Goal: Information Seeking & Learning: Learn about a topic

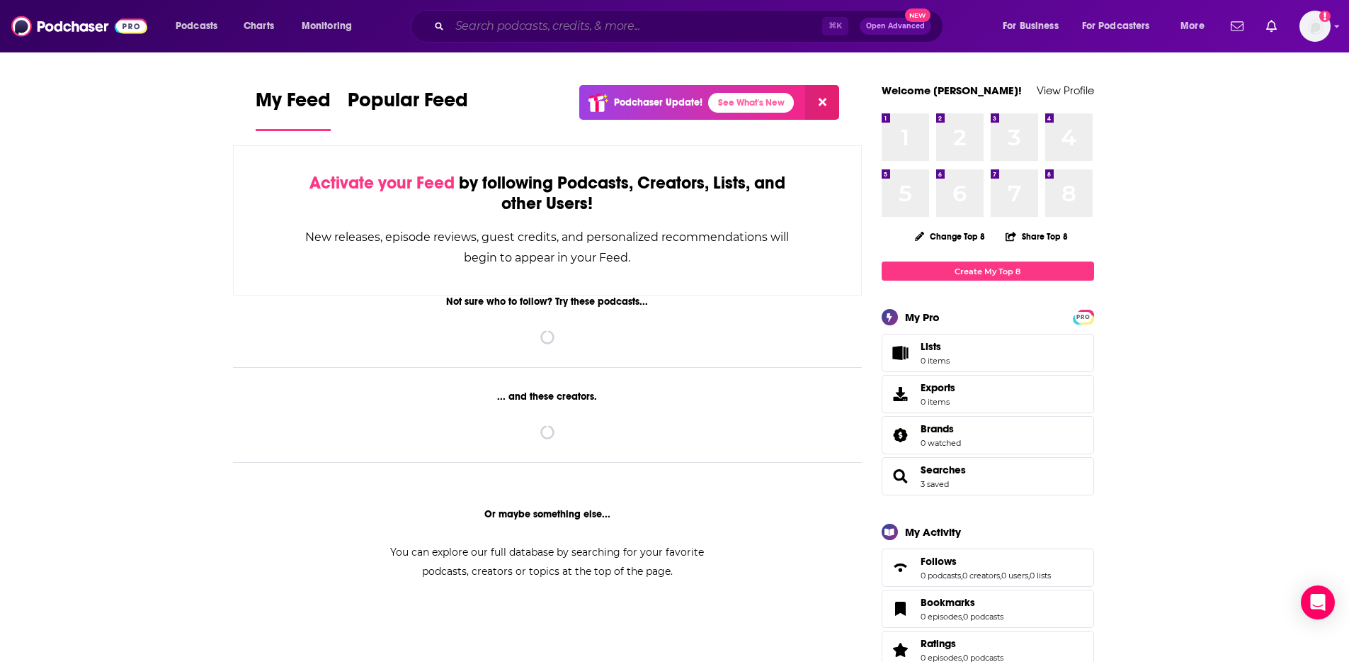
click at [601, 33] on input "Search podcasts, credits, & more..." at bounding box center [636, 26] width 373 height 23
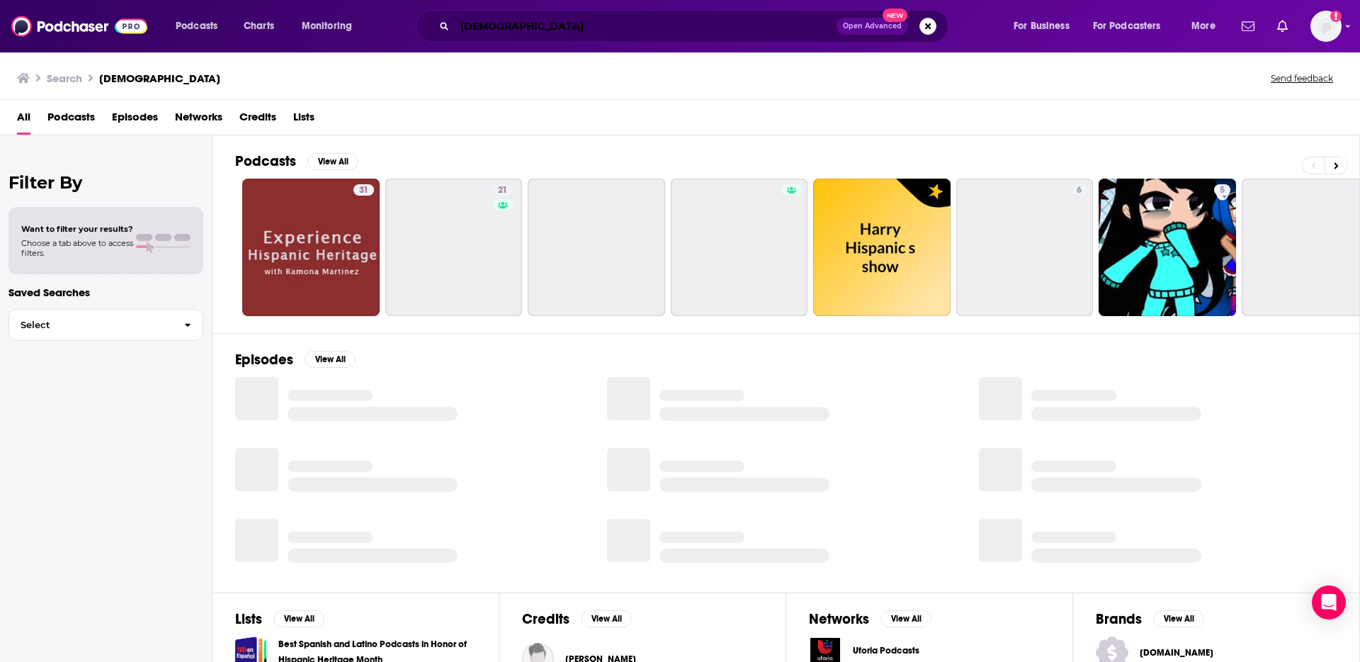
click at [477, 30] on input "[DEMOGRAPHIC_DATA]" at bounding box center [646, 26] width 382 height 23
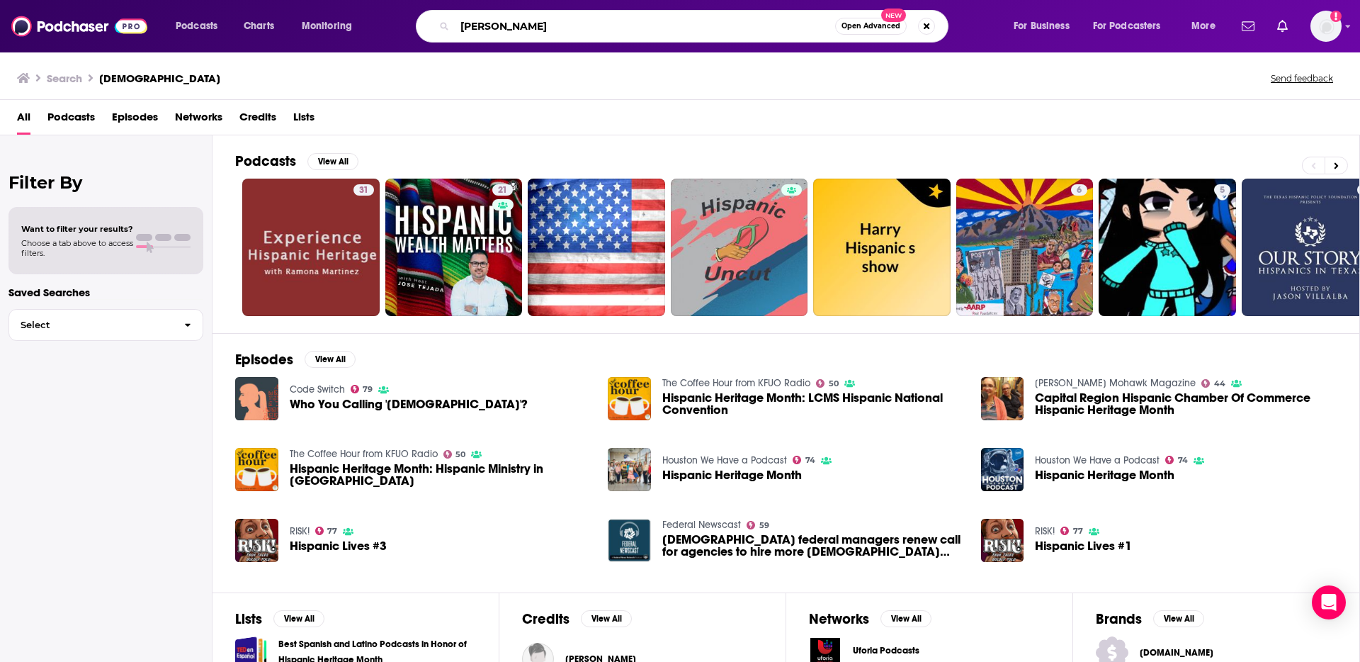
type input "[PERSON_NAME]"
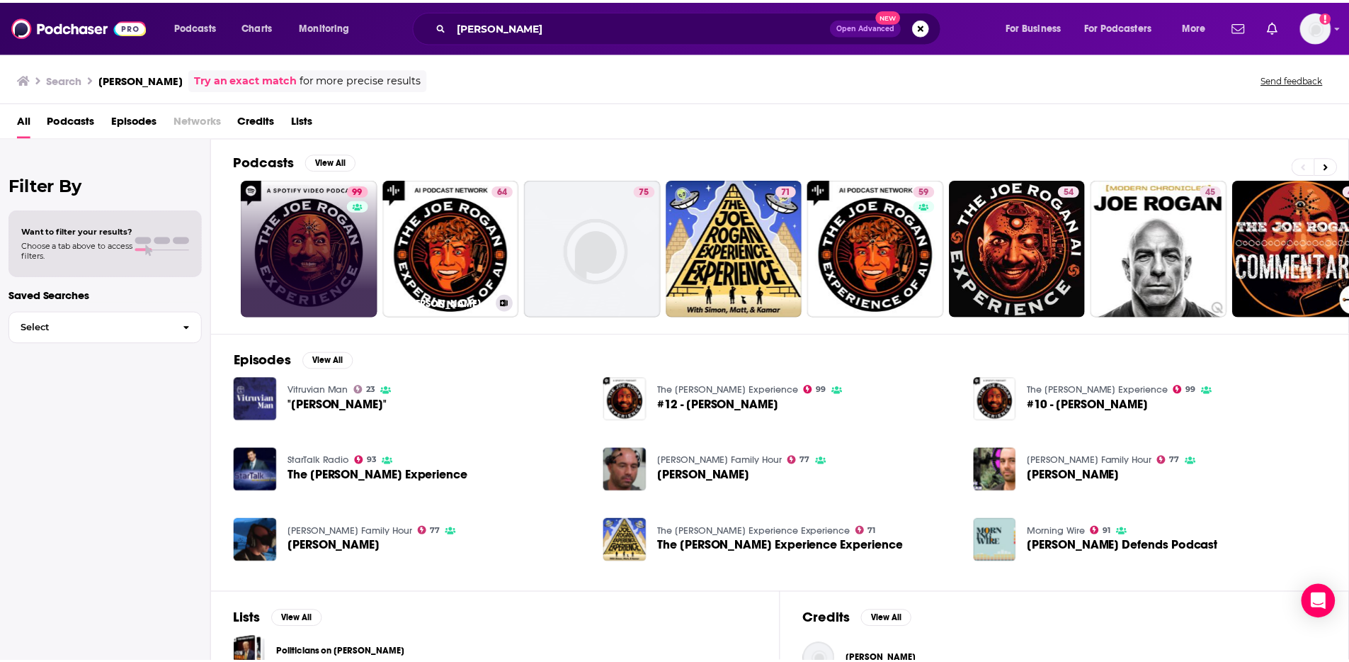
scroll to position [3, 0]
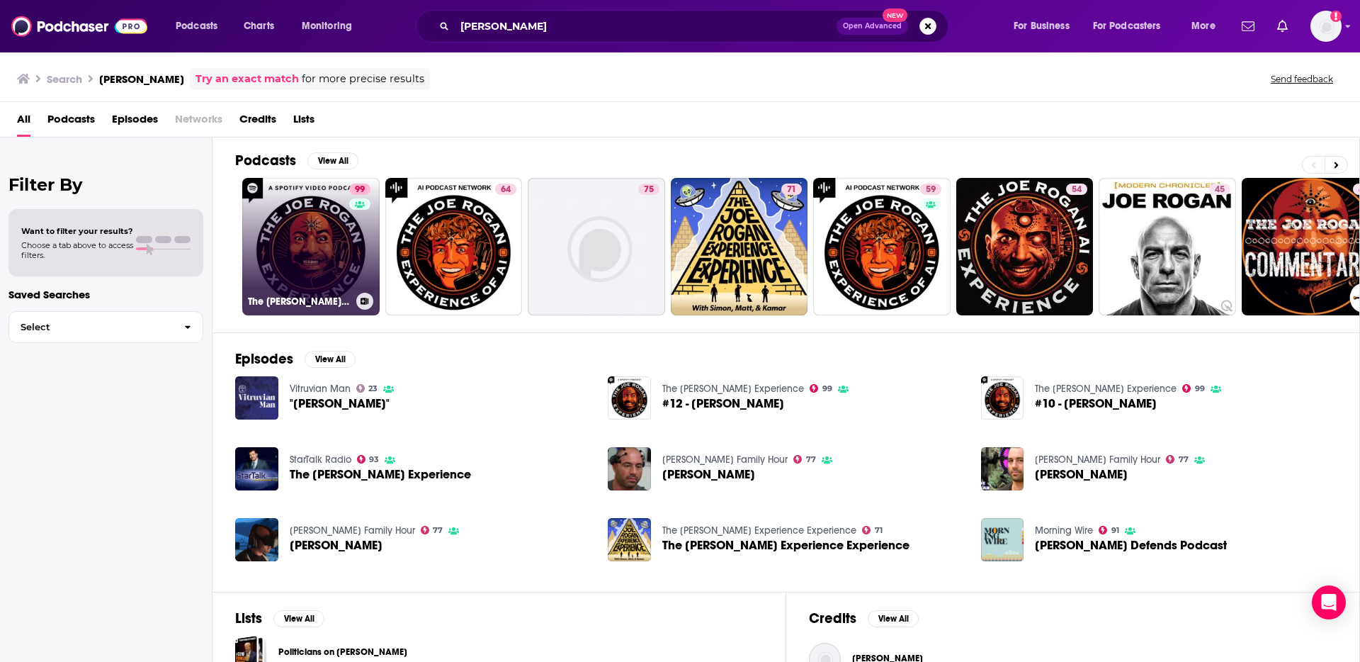
click at [292, 257] on link "99 The [PERSON_NAME] Experience" at bounding box center [310, 246] width 137 height 137
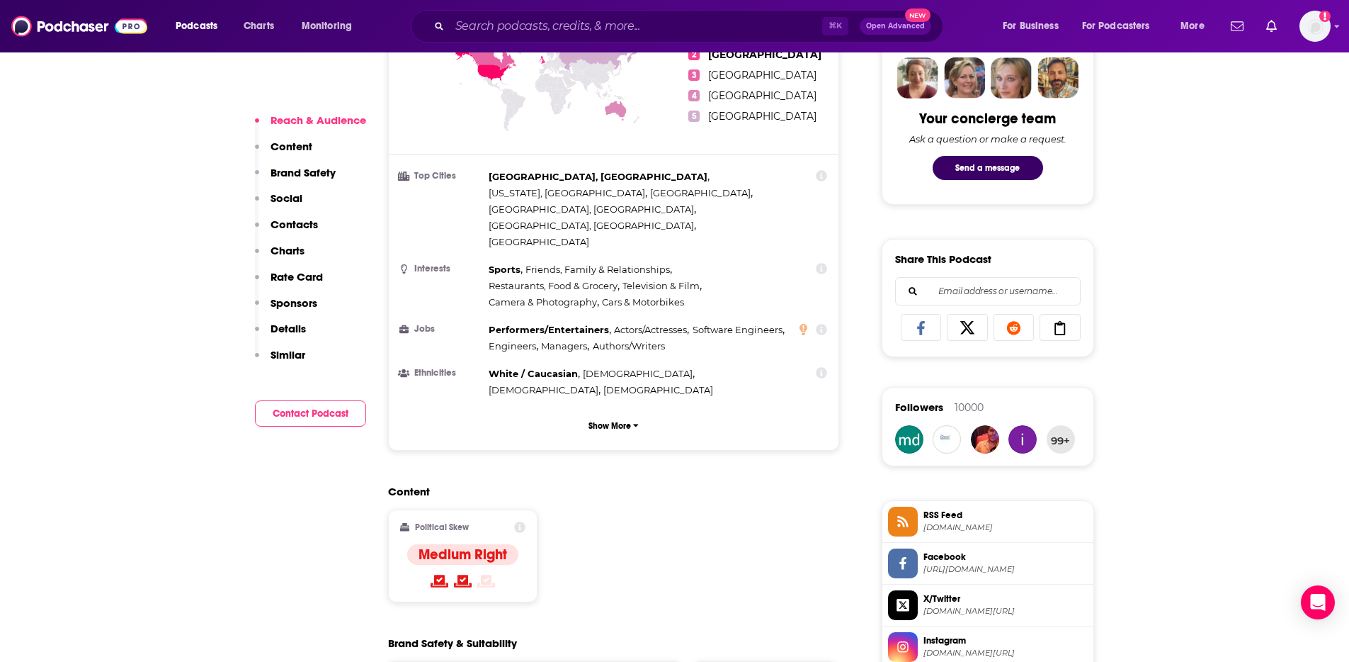
scroll to position [715, 0]
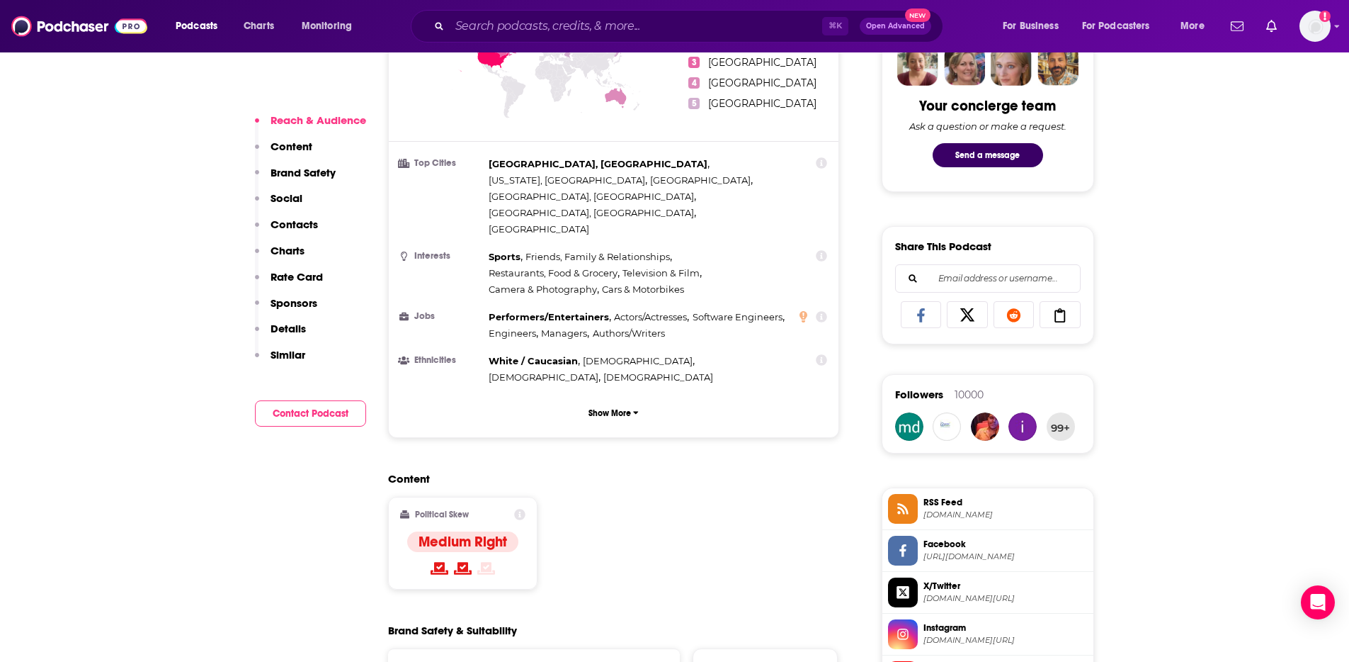
click at [524, 509] on icon at bounding box center [519, 514] width 11 height 11
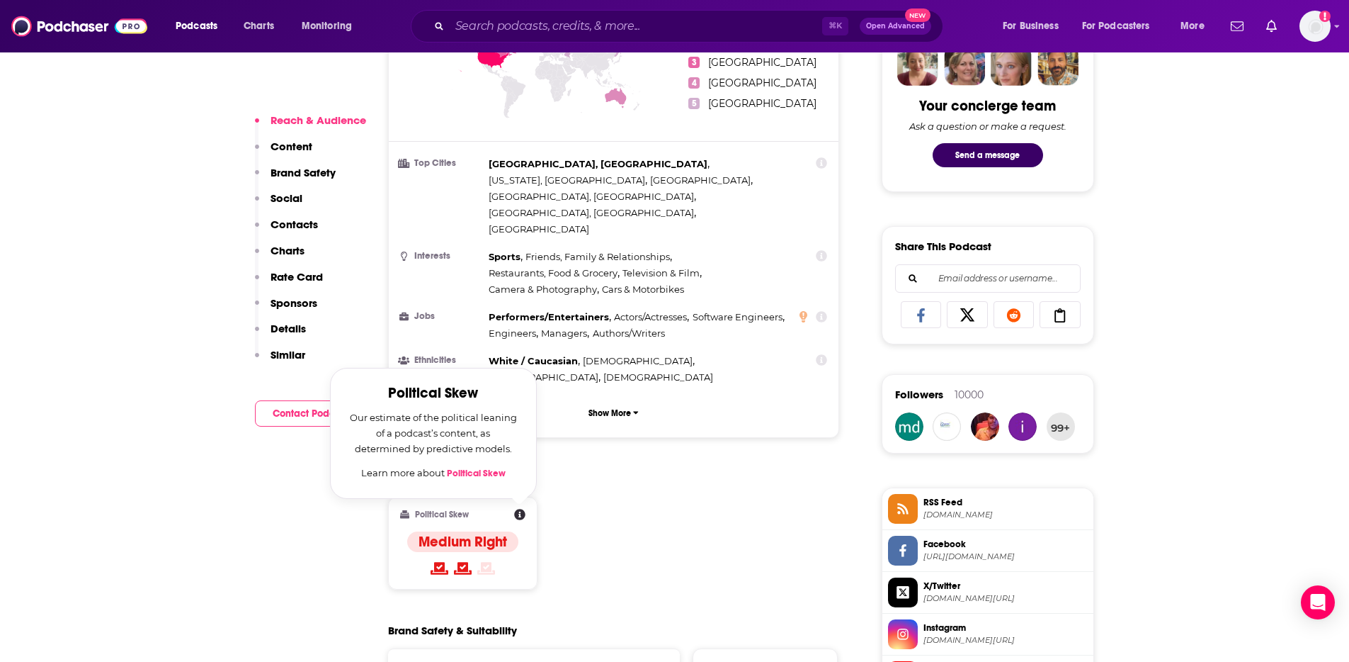
click at [587, 472] on div "Content Political Skew Political Skew Our estimate of the political leaning of …" at bounding box center [614, 536] width 452 height 129
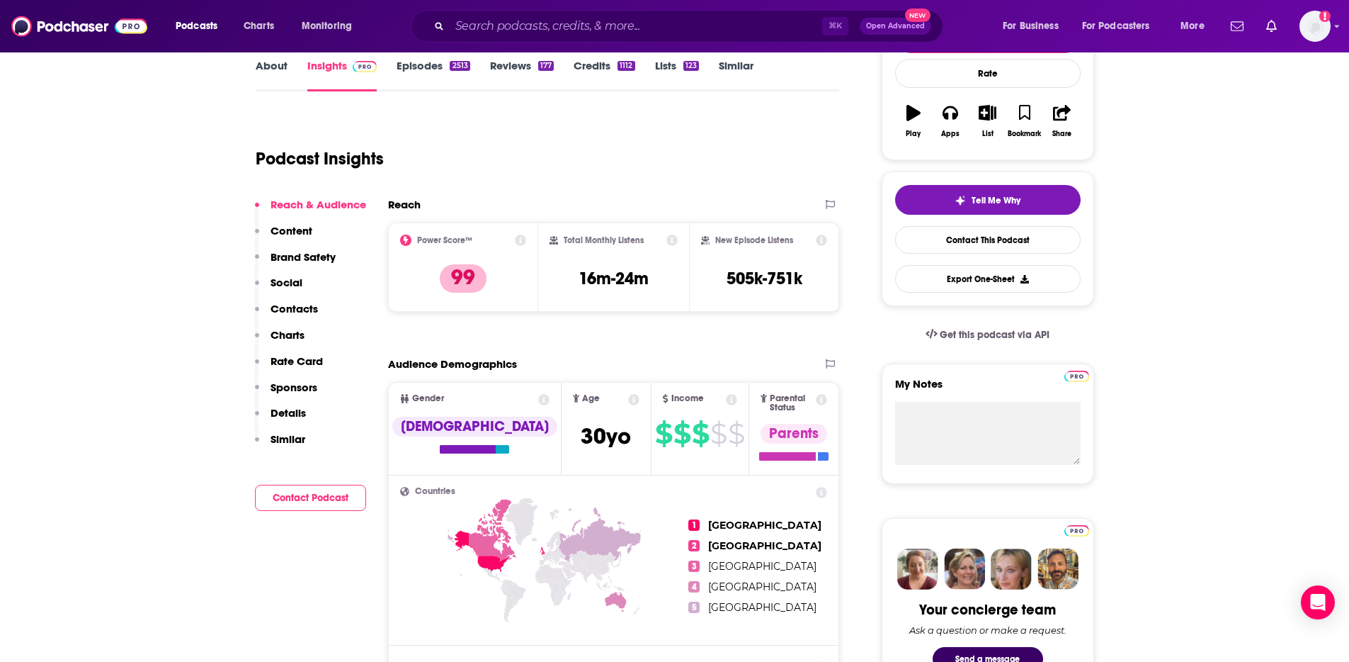
scroll to position [0, 0]
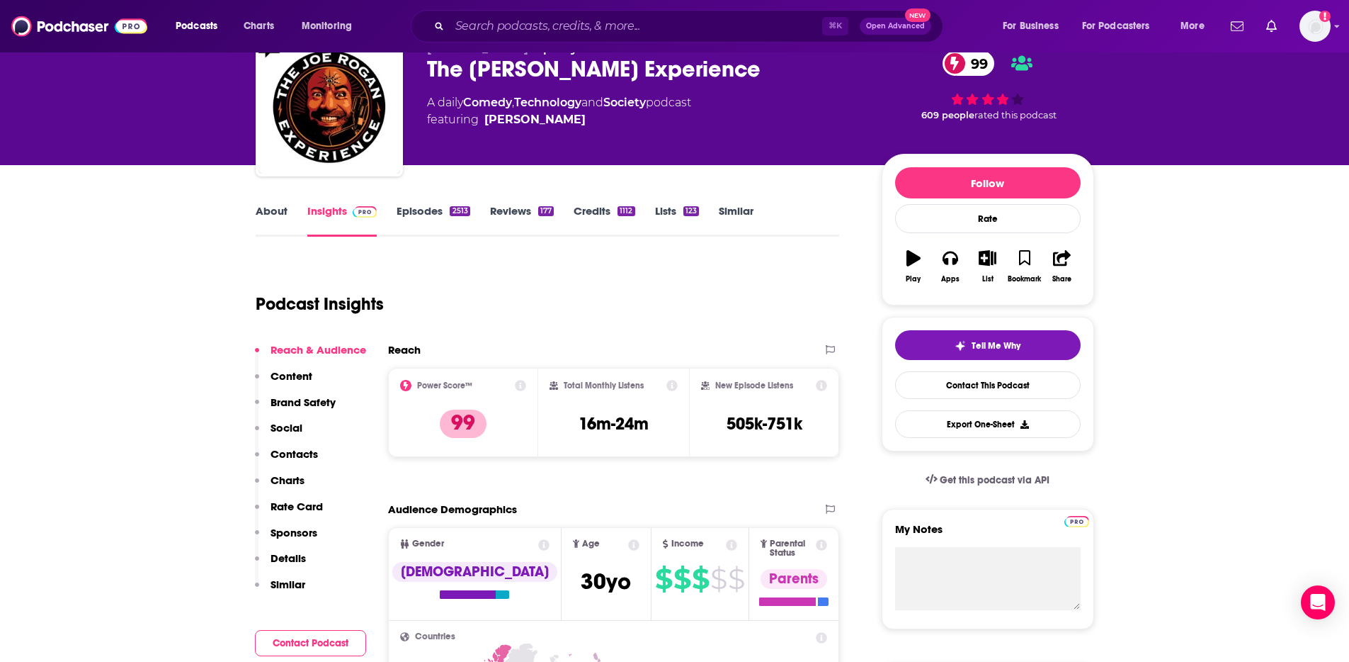
scroll to position [76, 0]
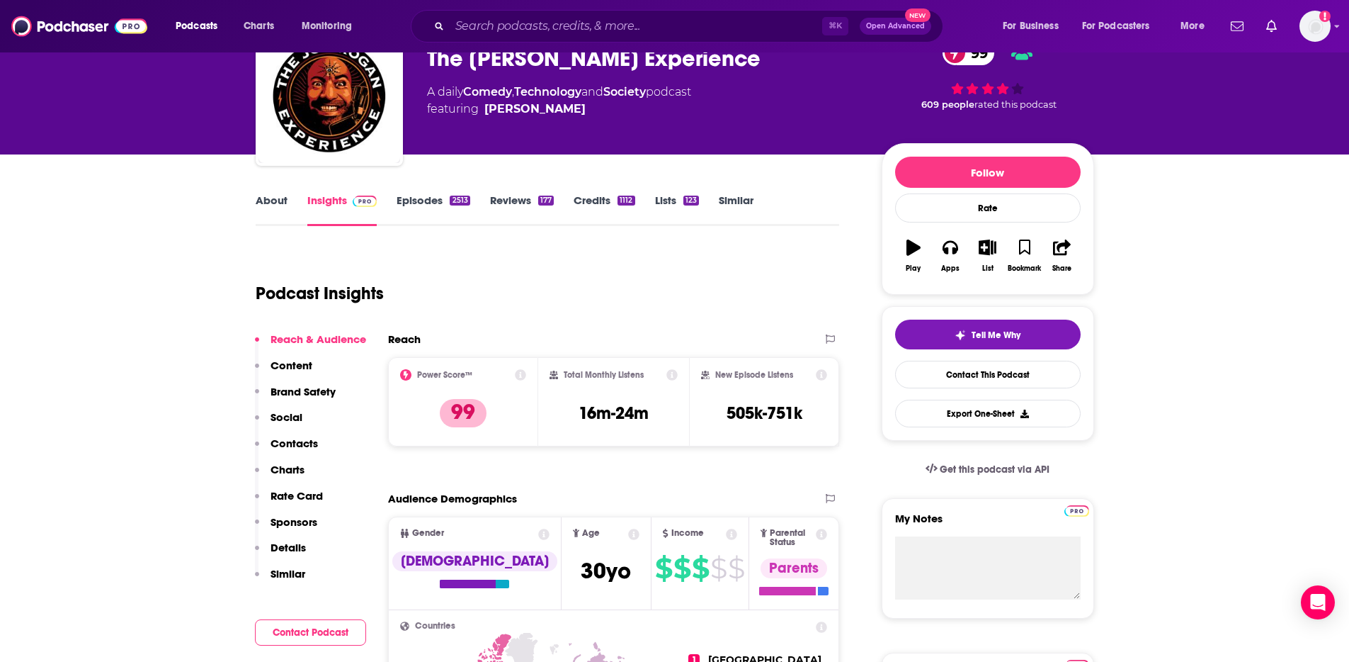
click at [295, 574] on p "Similar" at bounding box center [288, 573] width 35 height 13
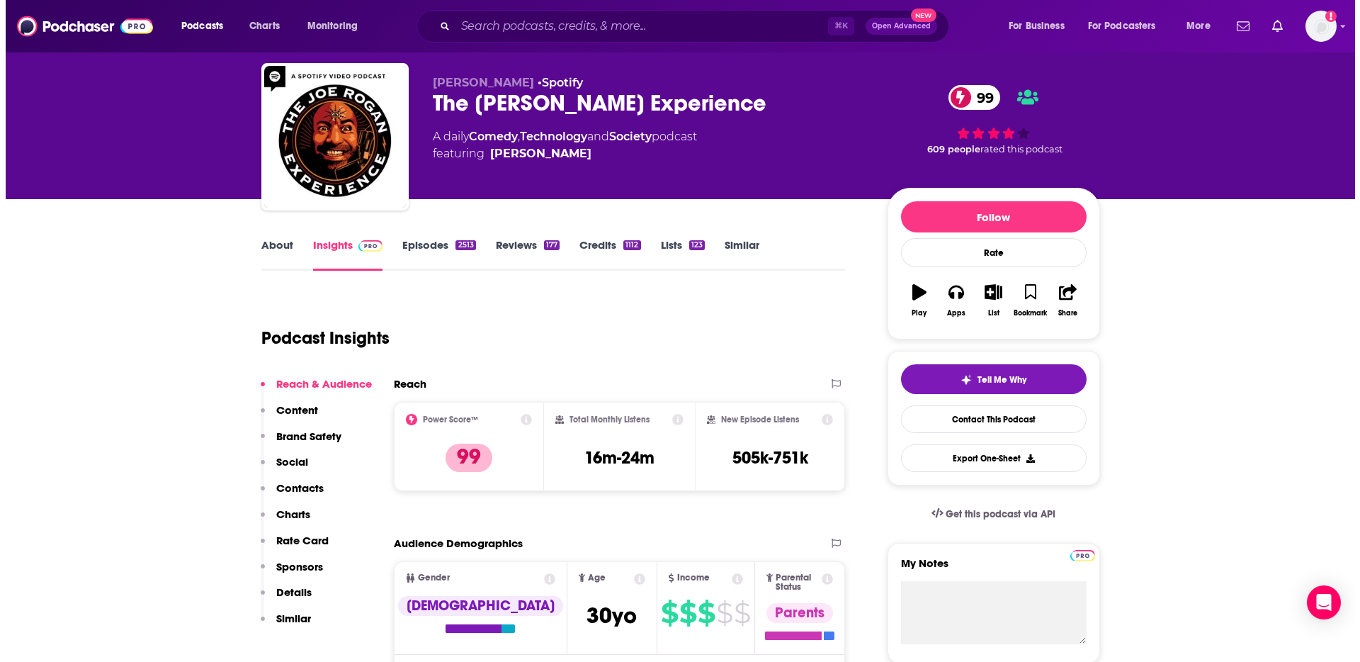
scroll to position [0, 0]
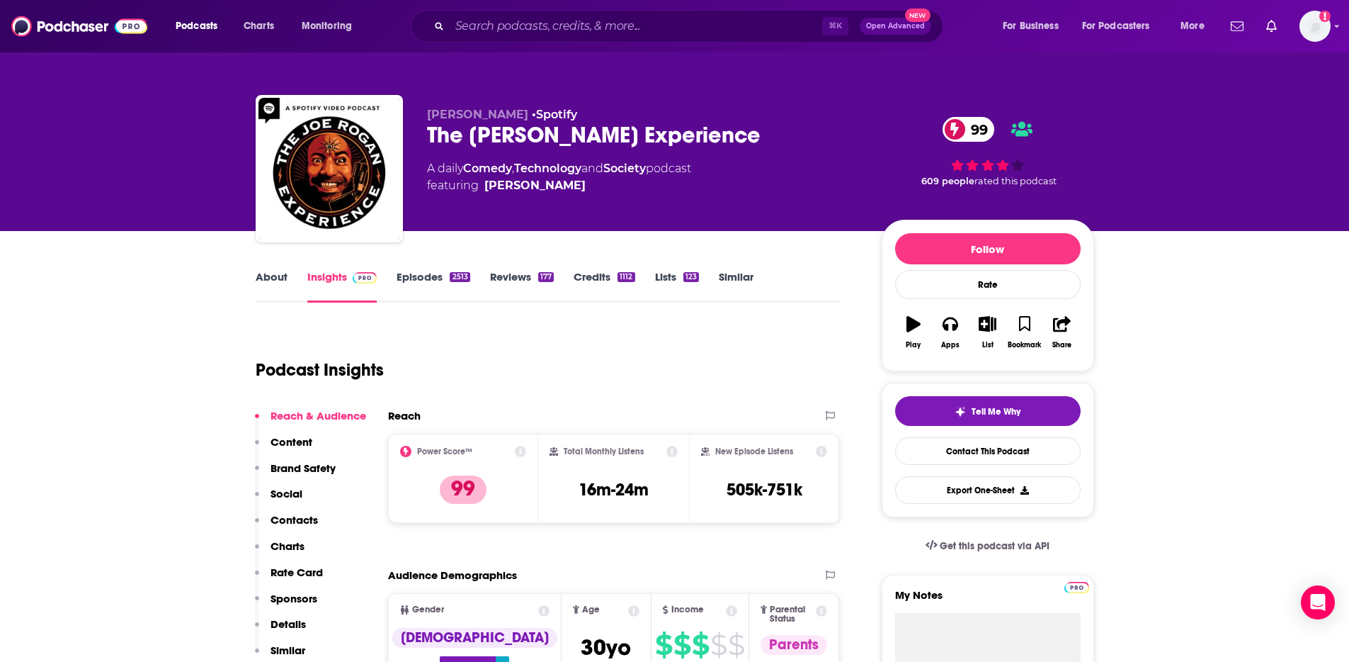
click at [552, 13] on div "⌘ K Open Advanced New" at bounding box center [677, 26] width 533 height 33
click at [555, 28] on input "Search podcasts, credits, & more..." at bounding box center [636, 26] width 373 height 23
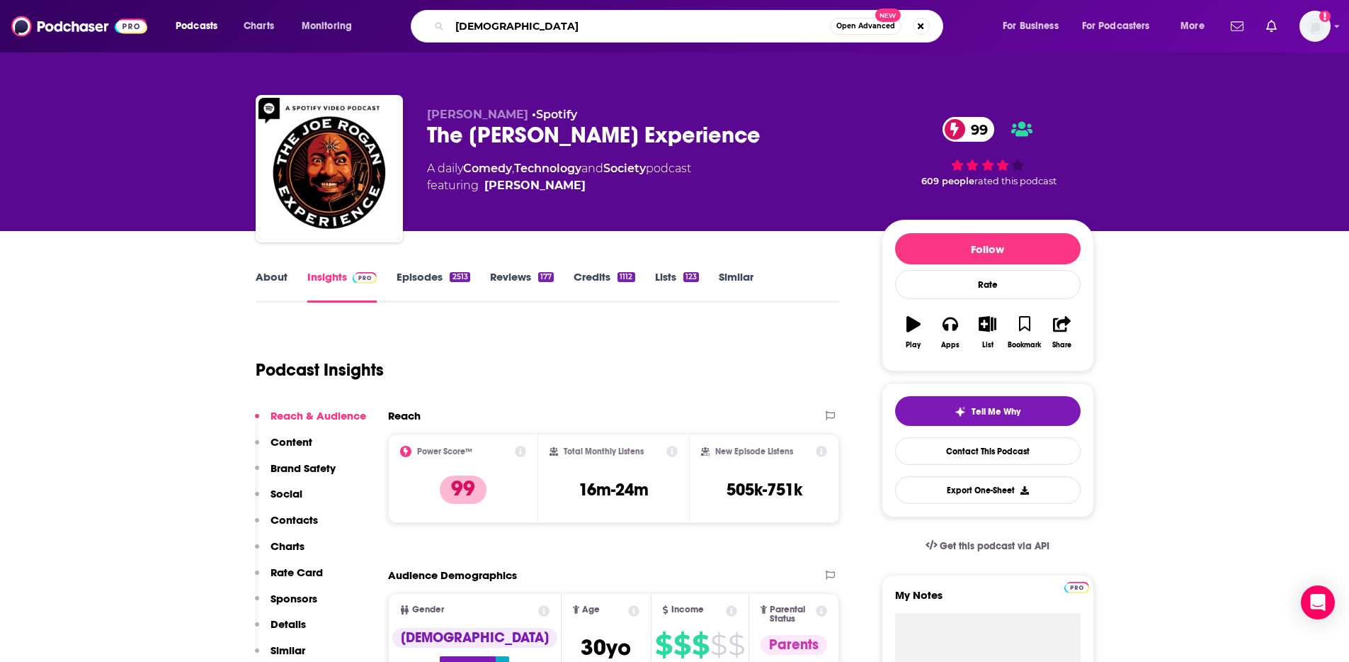
type input "[DEMOGRAPHIC_DATA]"
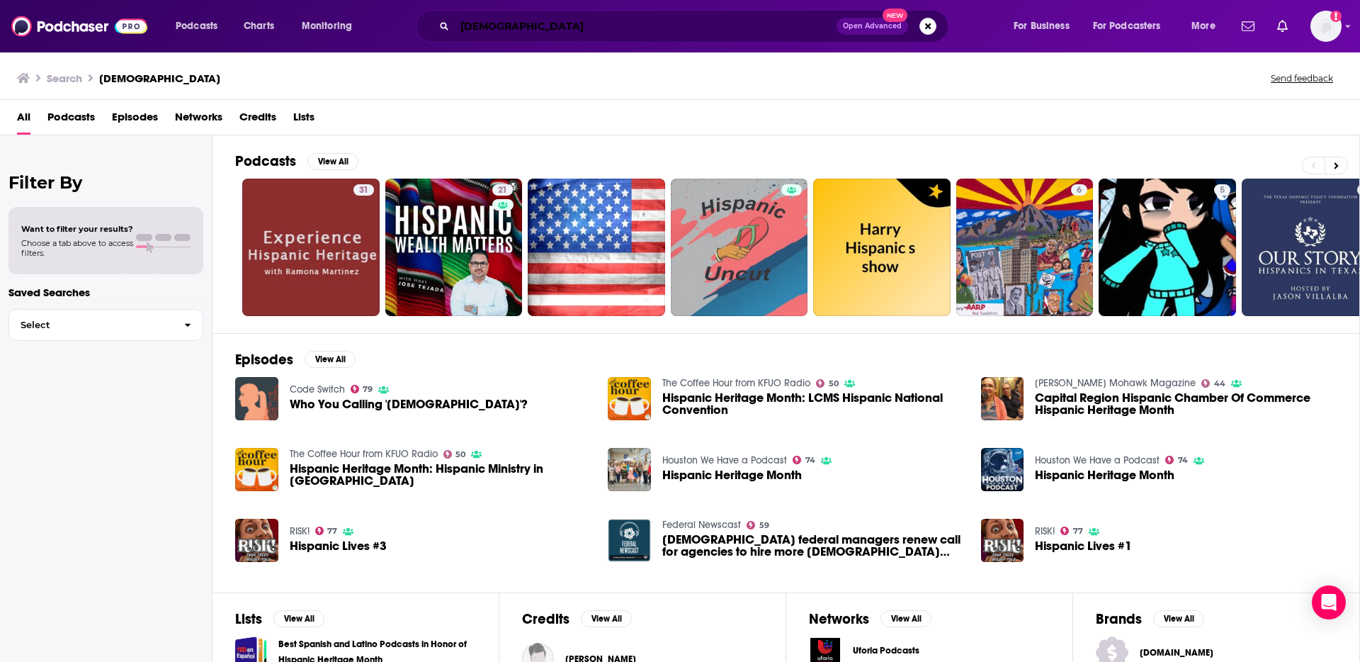
click at [527, 35] on input "[DEMOGRAPHIC_DATA]" at bounding box center [646, 26] width 382 height 23
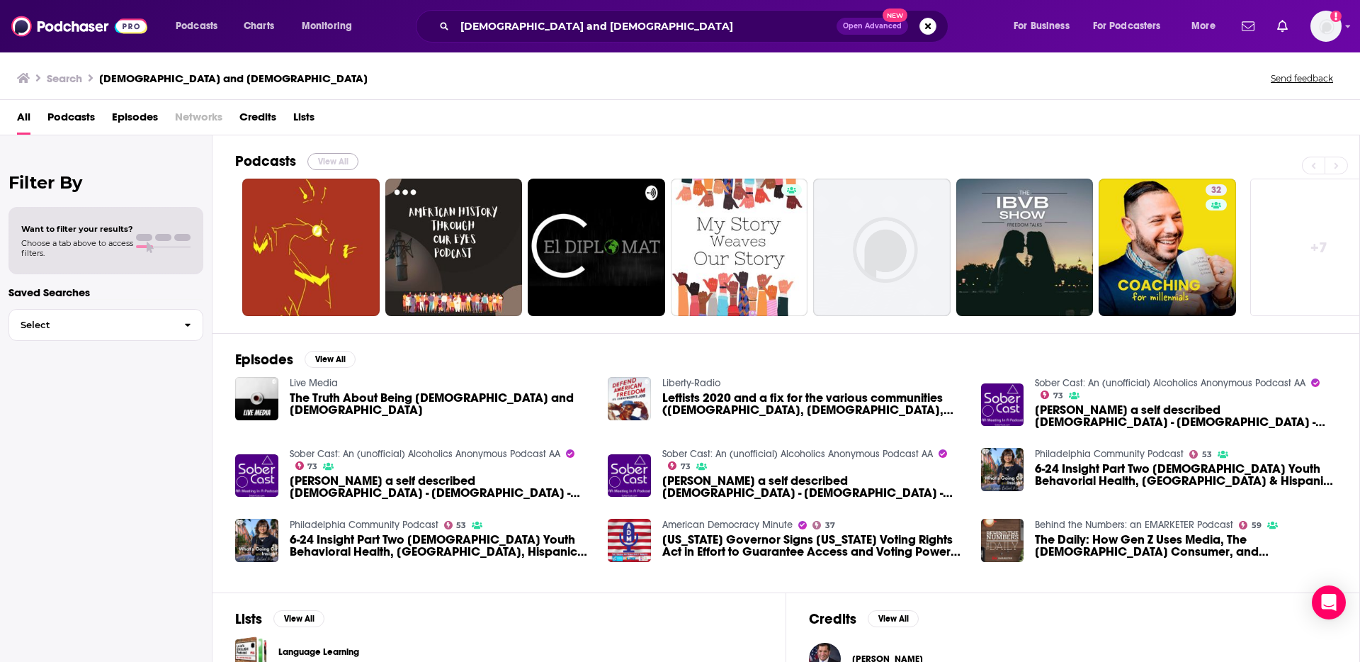
click at [326, 160] on button "View All" at bounding box center [332, 161] width 51 height 17
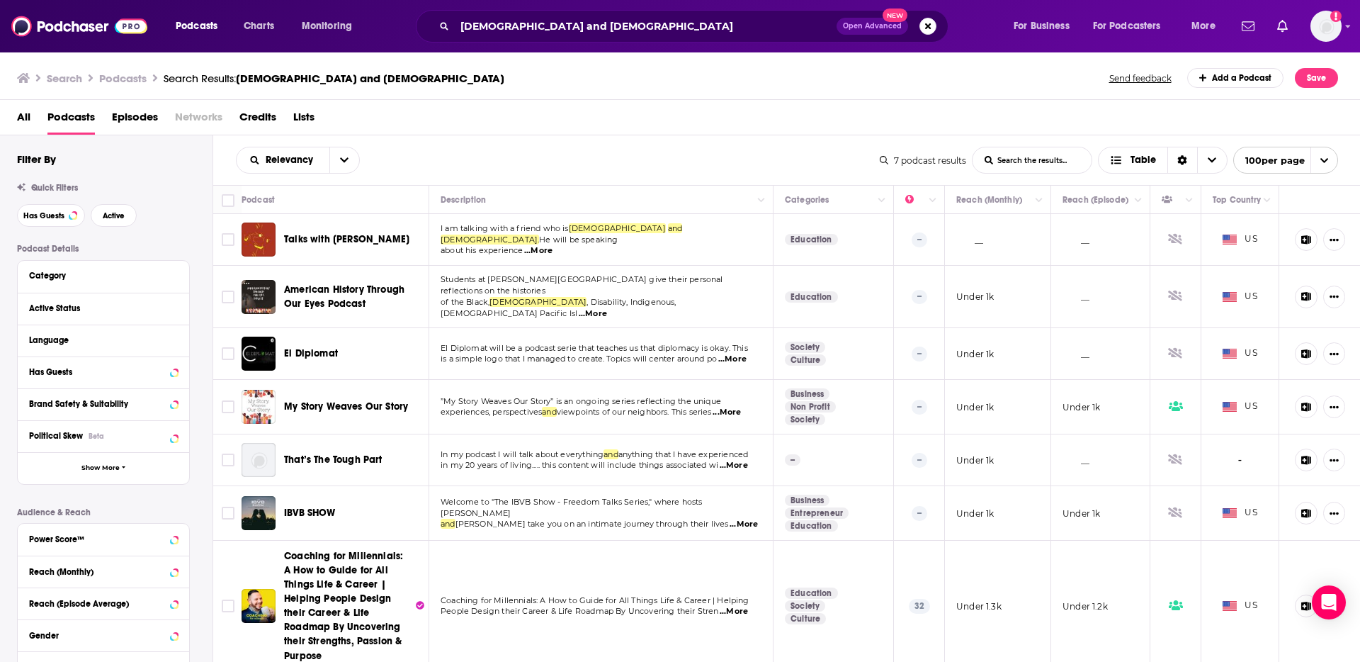
click at [584, 132] on div "All Podcasts Episodes Networks Credits Lists" at bounding box center [683, 120] width 1332 height 29
click at [544, 26] on input "[DEMOGRAPHIC_DATA] and [DEMOGRAPHIC_DATA]" at bounding box center [646, 26] width 382 height 23
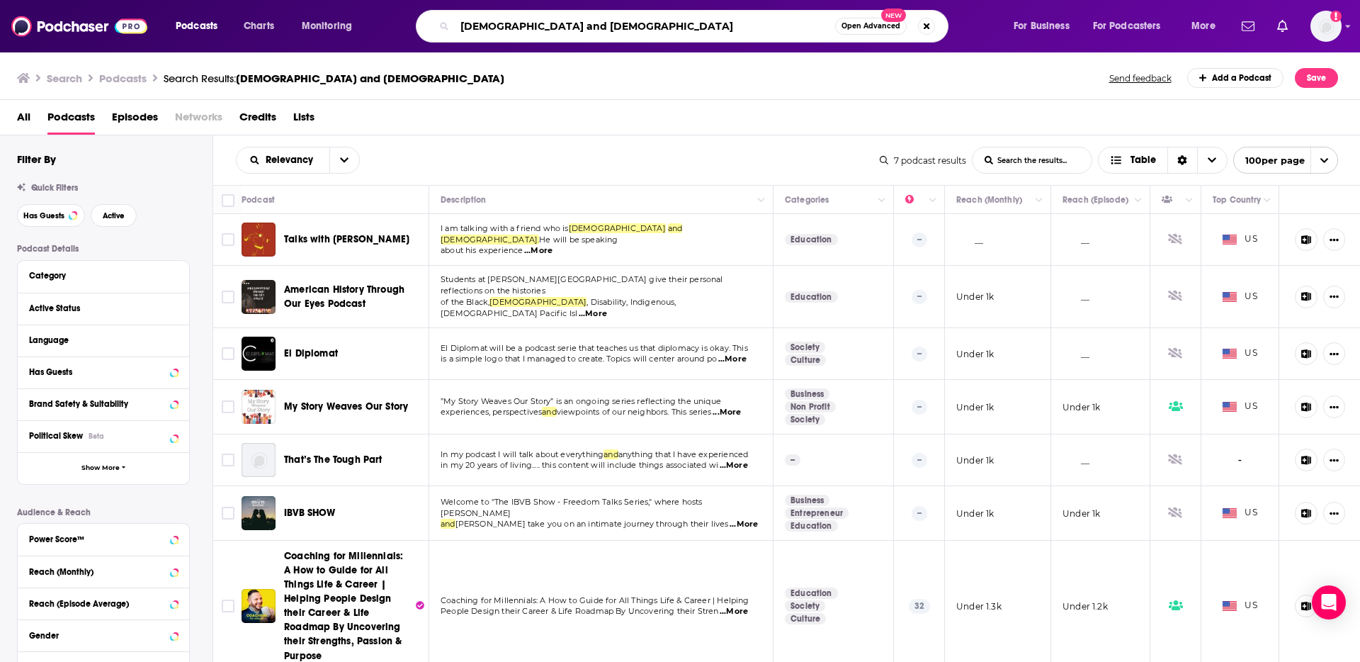
click at [544, 26] on input "[DEMOGRAPHIC_DATA] and [DEMOGRAPHIC_DATA]" at bounding box center [645, 26] width 380 height 23
type input "[DEMOGRAPHIC_DATA]"
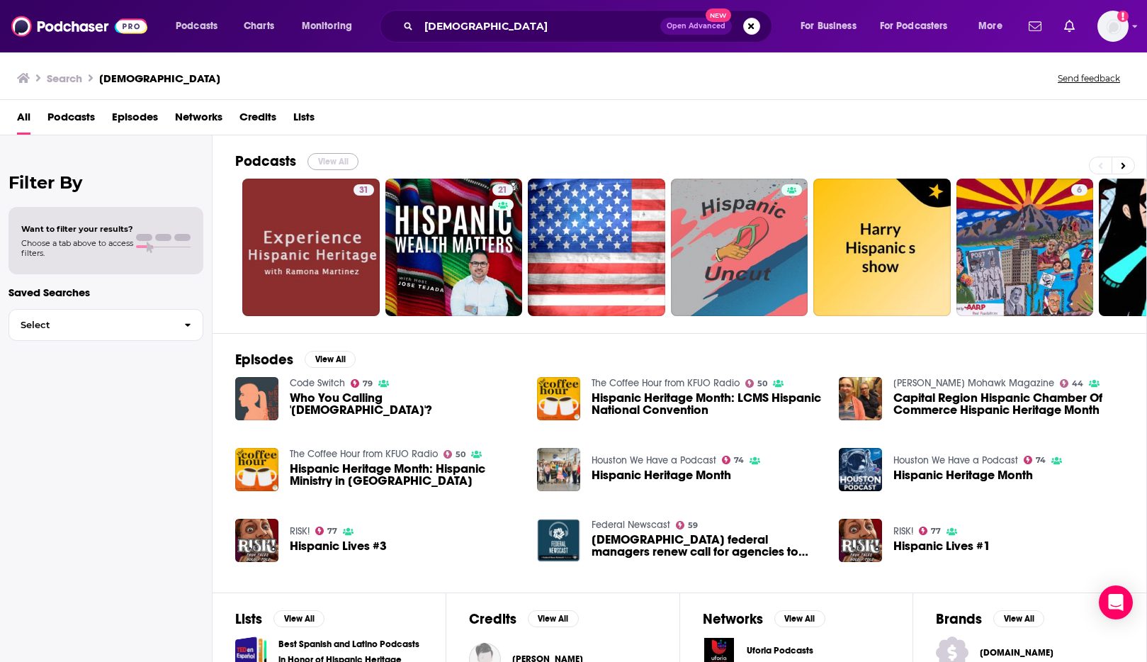
click at [325, 159] on button "View All" at bounding box center [332, 161] width 51 height 17
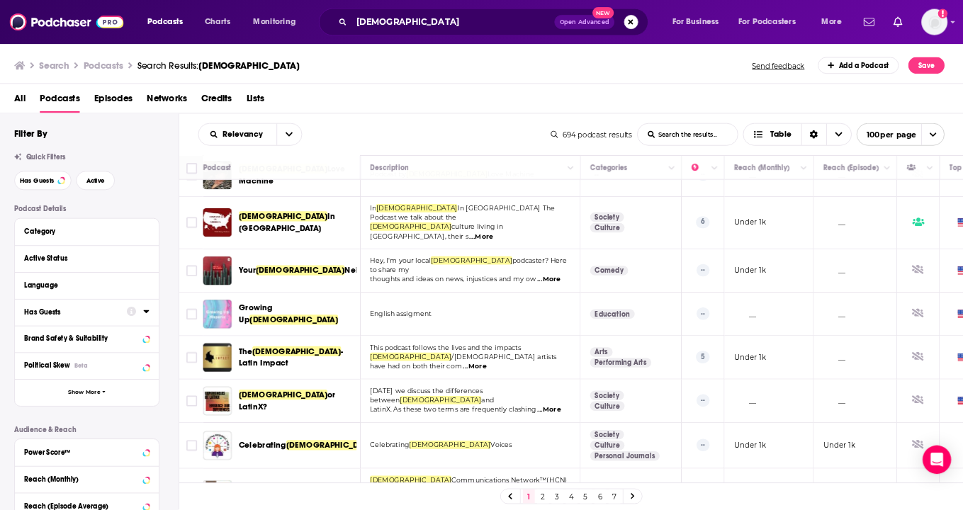
scroll to position [828, 0]
